Goal: Check status: Check status

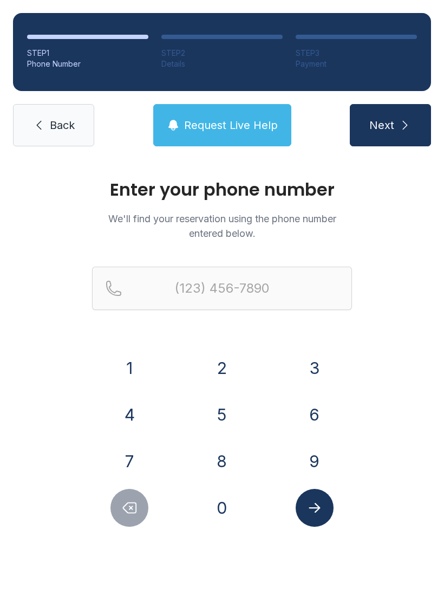
click at [219, 412] on button "5" at bounding box center [222, 415] width 38 height 38
click at [310, 420] on button "6" at bounding box center [315, 415] width 38 height 38
click at [135, 372] on button "1" at bounding box center [130, 368] width 38 height 38
click at [223, 426] on button "5" at bounding box center [222, 415] width 38 height 38
click at [148, 462] on button "7" at bounding box center [130, 461] width 38 height 38
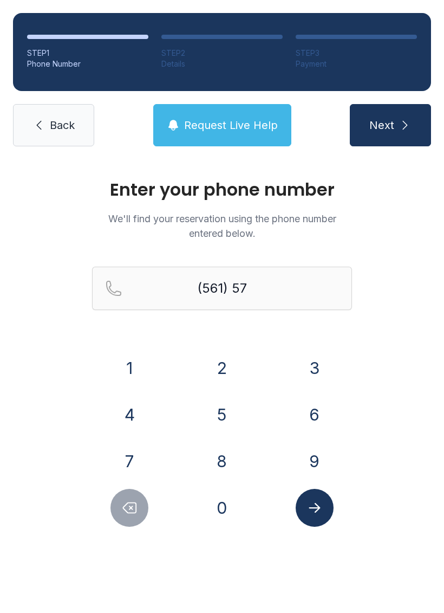
click at [309, 460] on button "9" at bounding box center [315, 461] width 38 height 38
click at [131, 463] on button "7" at bounding box center [130, 461] width 38 height 38
click at [228, 367] on button "2" at bounding box center [222, 368] width 38 height 38
click at [133, 413] on button "4" at bounding box center [130, 415] width 38 height 38
click at [307, 411] on button "6" at bounding box center [315, 415] width 38 height 38
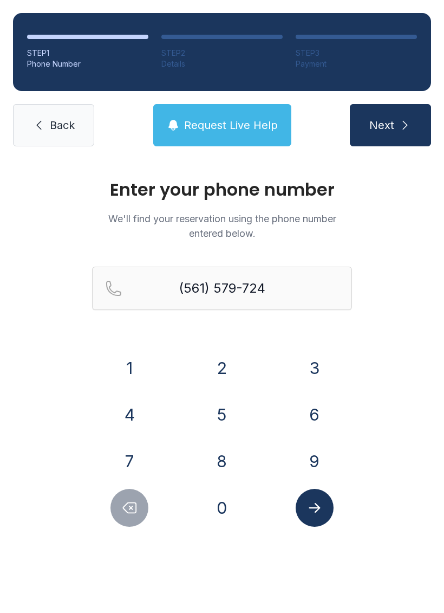
type input "[PHONE_NUMBER]"
click at [309, 513] on icon "Submit lookup form" at bounding box center [315, 508] width 16 height 16
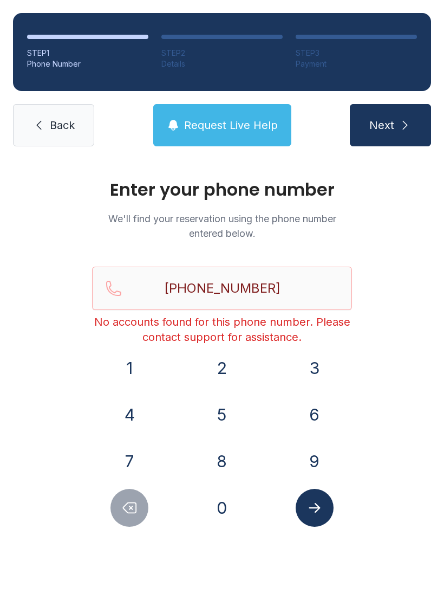
click at [50, 120] on span "Back" at bounding box center [62, 125] width 25 height 15
